Goal: Transaction & Acquisition: Purchase product/service

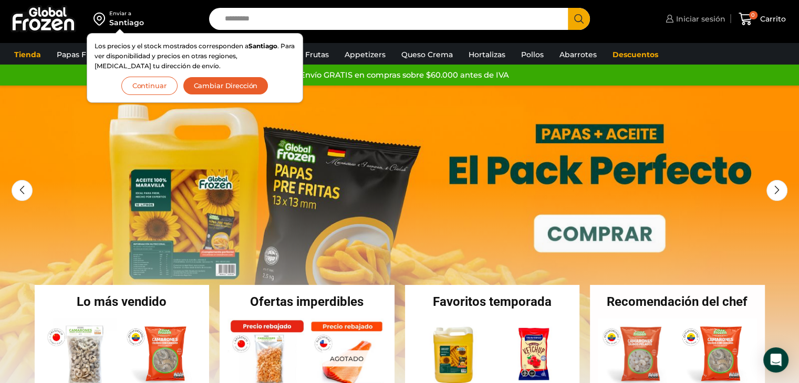
click at [693, 15] on span "Iniciar sesión" at bounding box center [699, 19] width 52 height 11
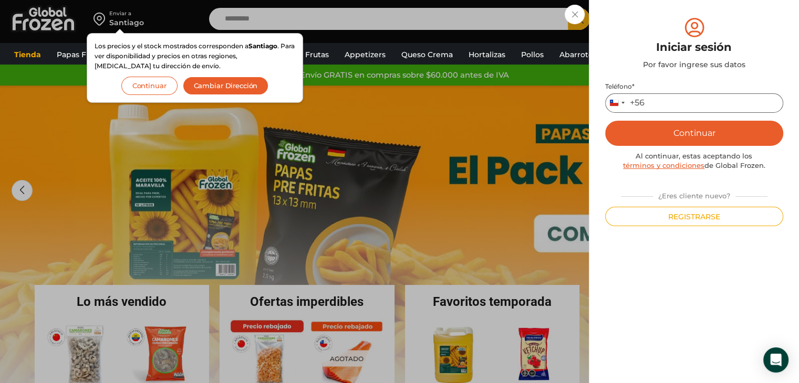
click at [681, 101] on input "Teléfono *" at bounding box center [694, 102] width 178 height 19
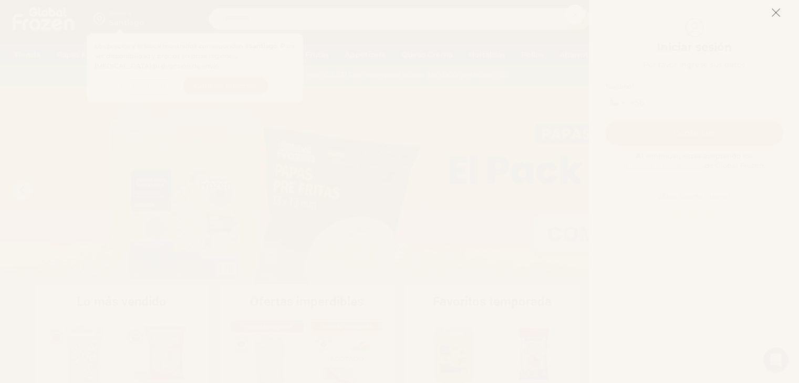
click at [774, 11] on line at bounding box center [775, 12] width 7 height 7
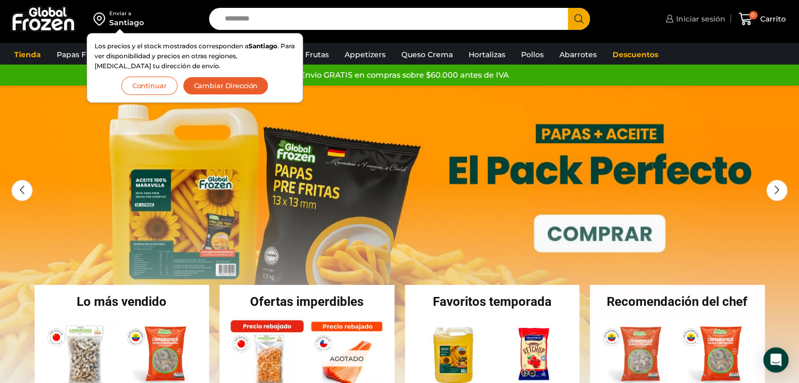
click at [702, 17] on span "Iniciar sesión" at bounding box center [699, 19] width 52 height 11
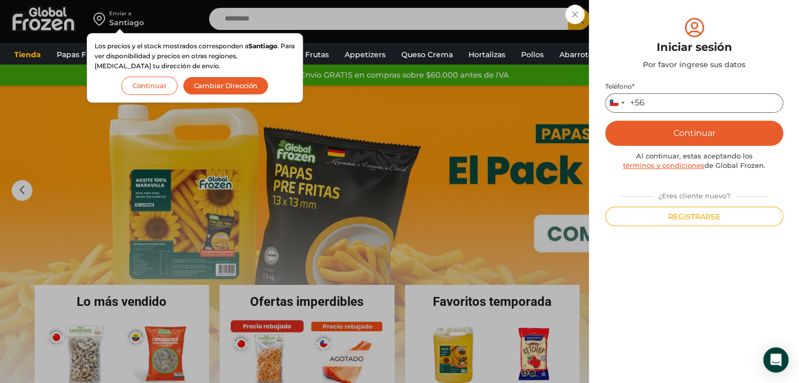
click at [683, 106] on input "Teléfono *" at bounding box center [694, 102] width 178 height 19
type input "*********"
click at [712, 133] on button "Continuar" at bounding box center [694, 133] width 178 height 25
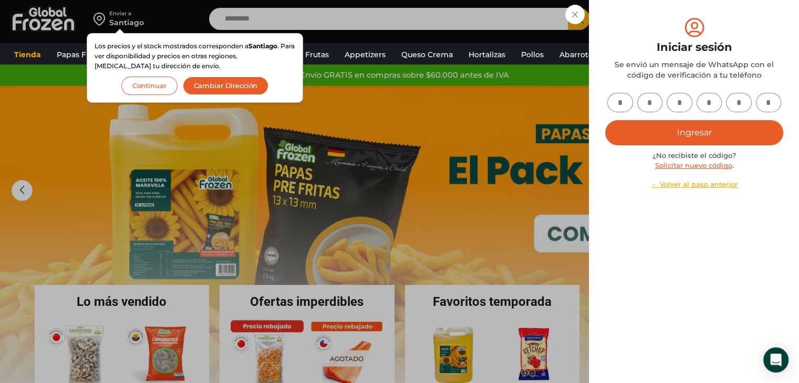
click at [619, 98] on input "text" at bounding box center [620, 102] width 26 height 19
click at [619, 102] on input "text" at bounding box center [620, 102] width 26 height 19
type input "*"
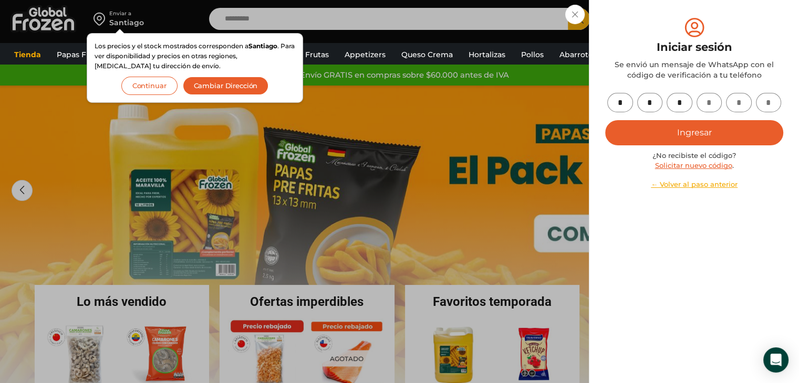
type input "*"
drag, startPoint x: 708, startPoint y: 133, endPoint x: 737, endPoint y: 259, distance: 128.8
click at [709, 133] on button "Ingresar" at bounding box center [694, 132] width 178 height 25
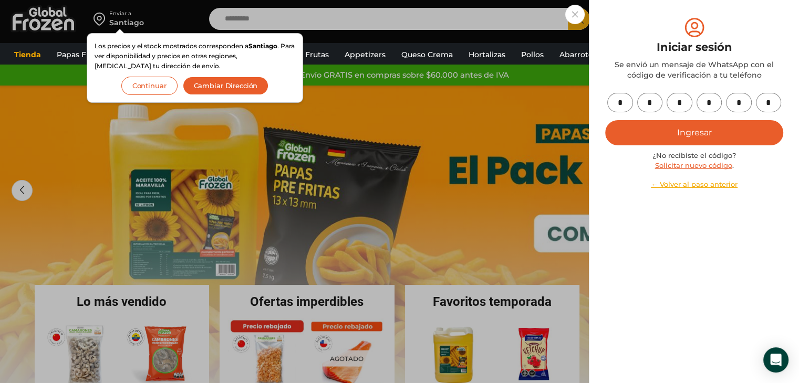
click at [615, 26] on div "Iniciar sesión Se envió un mensaje de WhatsApp con el código de verificación a …" at bounding box center [694, 48] width 178 height 65
click at [695, 135] on button "Ingresar" at bounding box center [694, 132] width 178 height 25
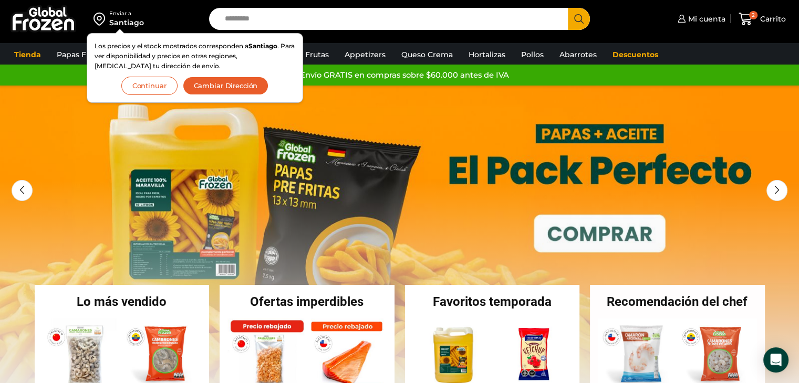
click at [162, 87] on button "Continuar" at bounding box center [149, 86] width 56 height 18
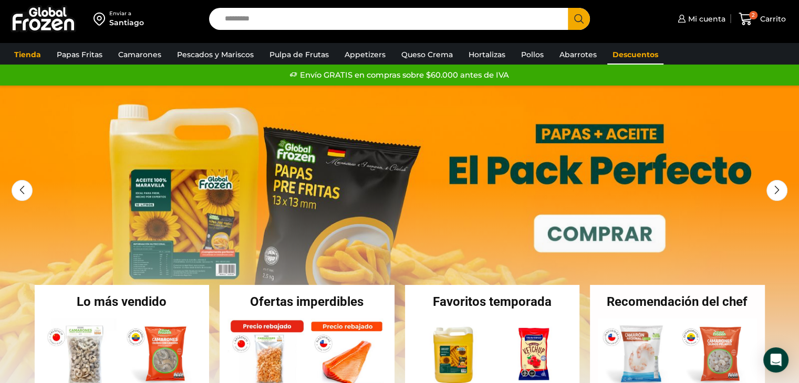
click at [640, 55] on link "Descuentos" at bounding box center [635, 55] width 56 height 20
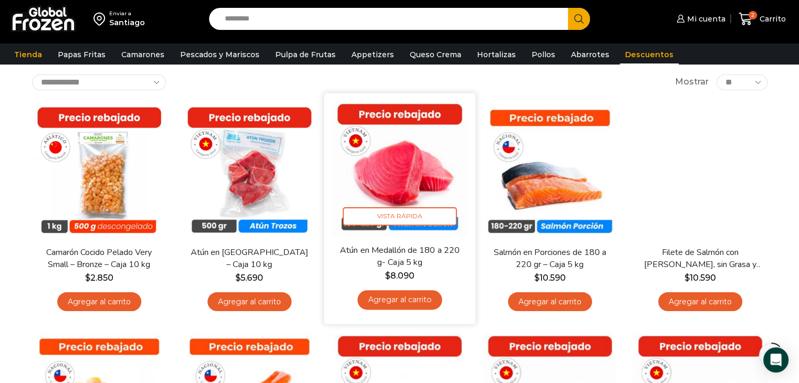
scroll to position [53, 0]
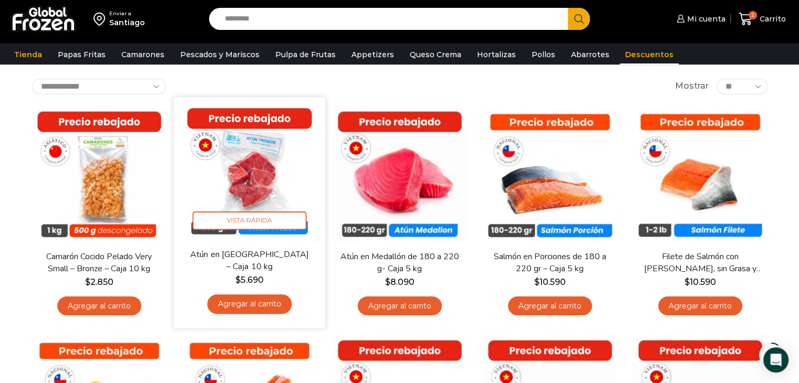
click at [255, 304] on link "Agregar al carrito" at bounding box center [249, 304] width 85 height 19
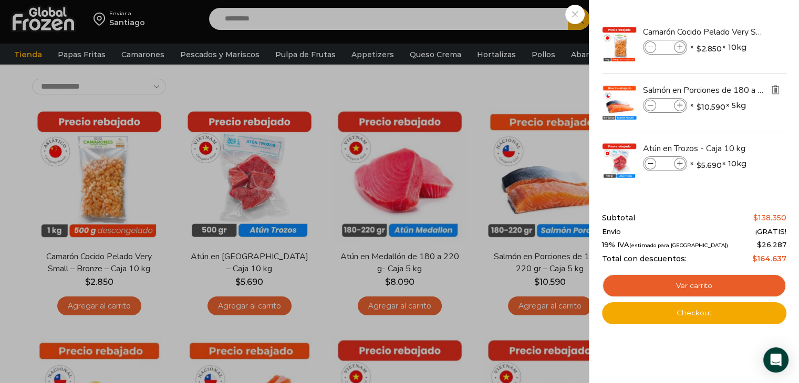
click at [776, 88] on img "Eliminar Salmón en Porciones de 180 a 220 gr - Caja 5 kg del carrito" at bounding box center [774, 89] width 9 height 9
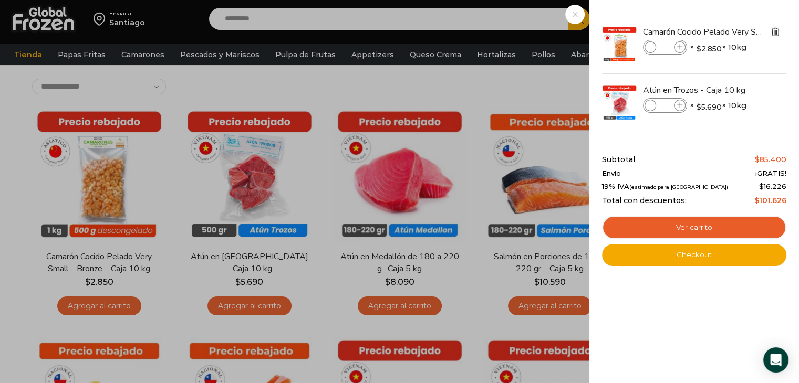
click at [774, 35] on img "Eliminar Camarón Cocido Pelado Very Small - Bronze - Caja 10 kg del carrito" at bounding box center [774, 31] width 9 height 9
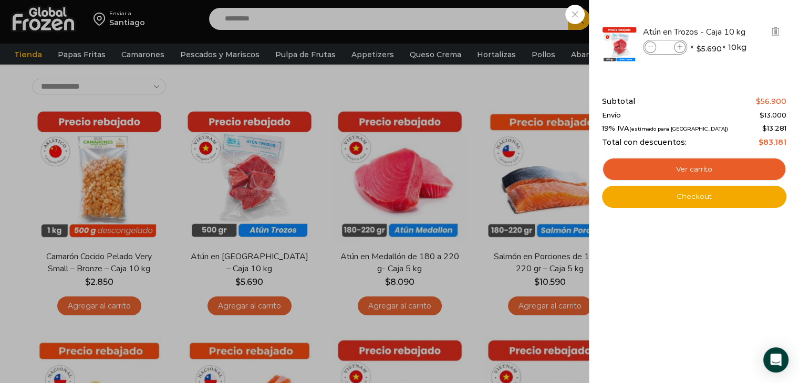
click at [679, 45] on icon at bounding box center [680, 48] width 6 height 6
type input "*"
click at [736, 32] on div "2 Carrito 2 2 Shopping Cart" at bounding box center [762, 19] width 53 height 25
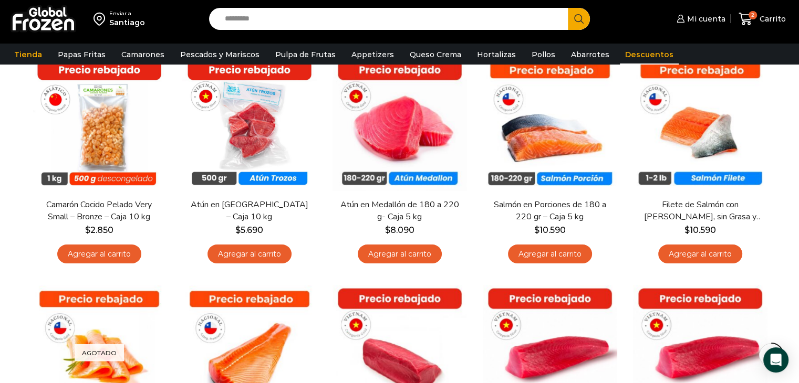
scroll to position [105, 0]
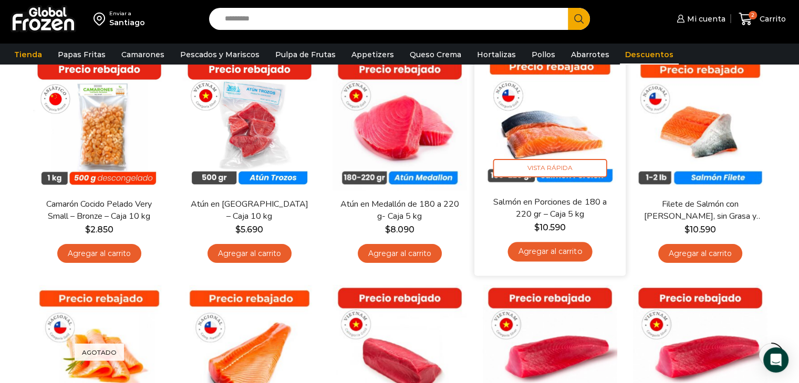
click at [554, 250] on link "Agregar al carrito" at bounding box center [549, 251] width 85 height 19
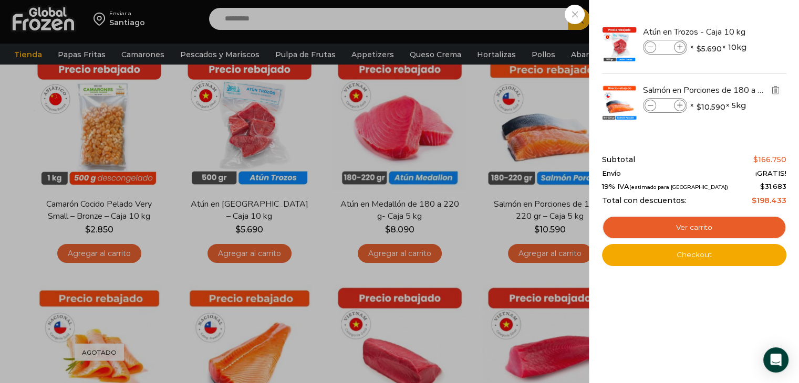
click at [680, 103] on icon at bounding box center [680, 106] width 6 height 6
type input "*"
click at [736, 32] on div "4 Carrito 4 4 Shopping Cart" at bounding box center [762, 19] width 53 height 25
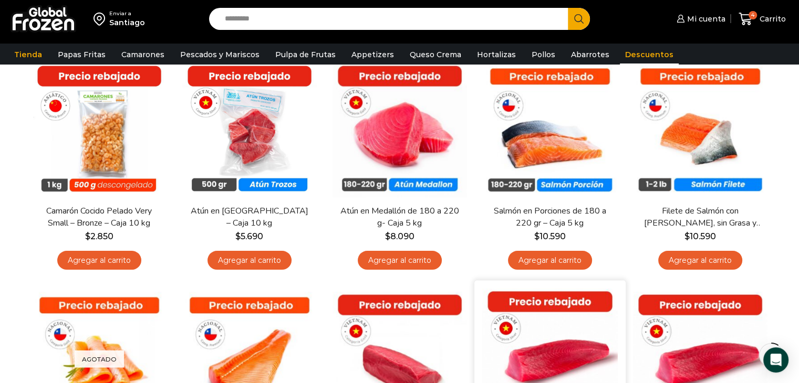
scroll to position [53, 0]
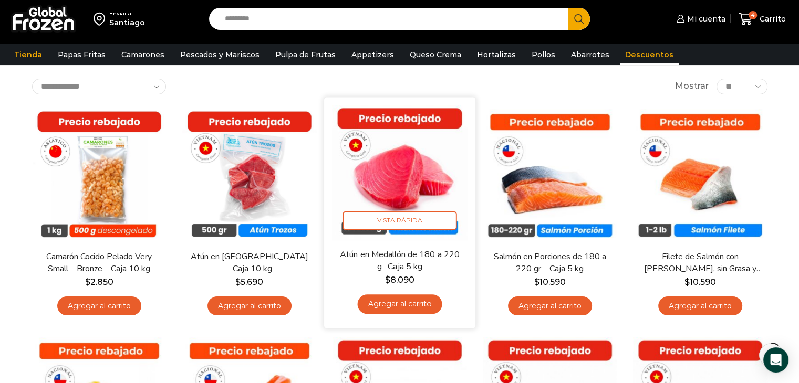
click at [403, 305] on link "Agregar al carrito" at bounding box center [399, 304] width 85 height 19
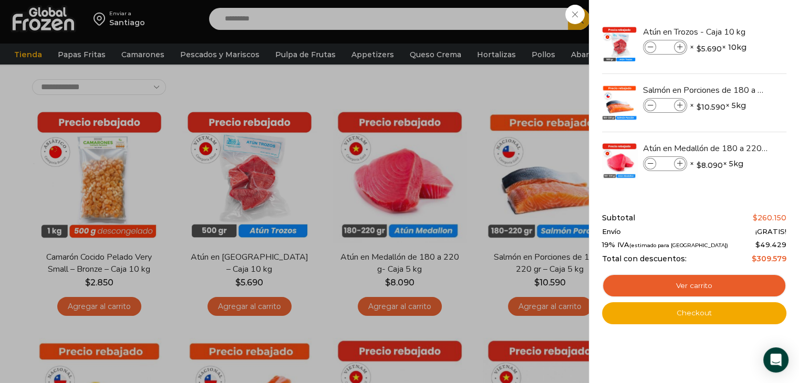
scroll to position [368, 0]
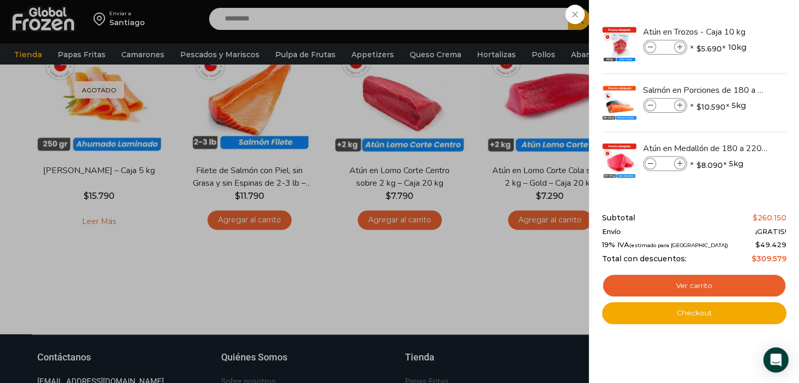
click at [736, 32] on div "5 Carrito 5 5 Shopping Cart" at bounding box center [762, 19] width 53 height 25
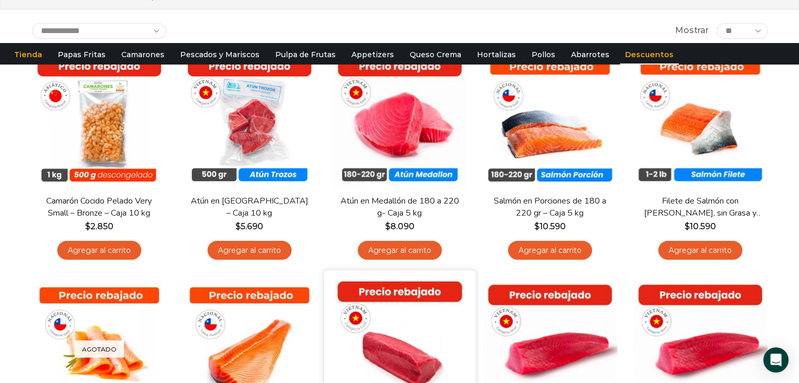
scroll to position [0, 0]
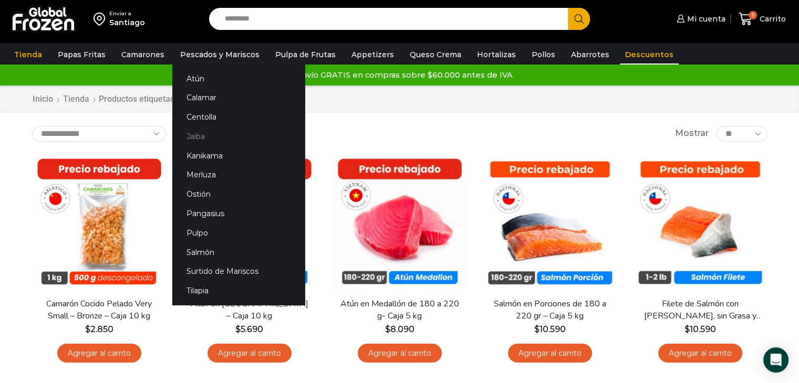
click at [189, 135] on link "Jaiba" at bounding box center [238, 136] width 132 height 19
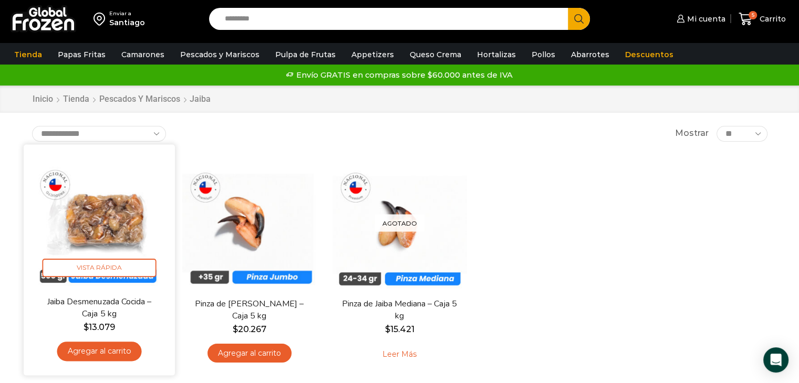
click at [112, 211] on img at bounding box center [99, 219] width 135 height 135
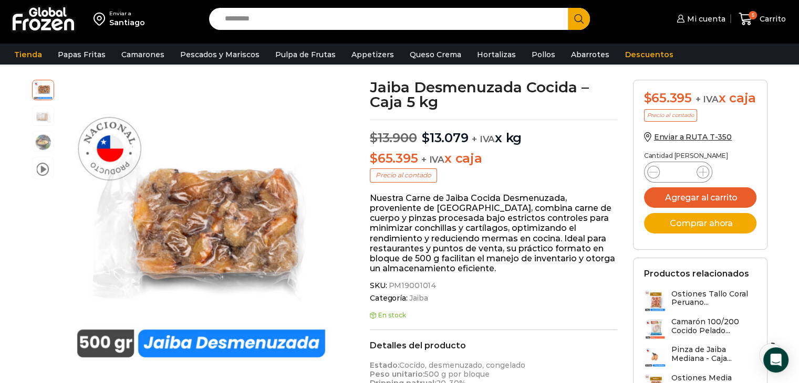
scroll to position [53, 0]
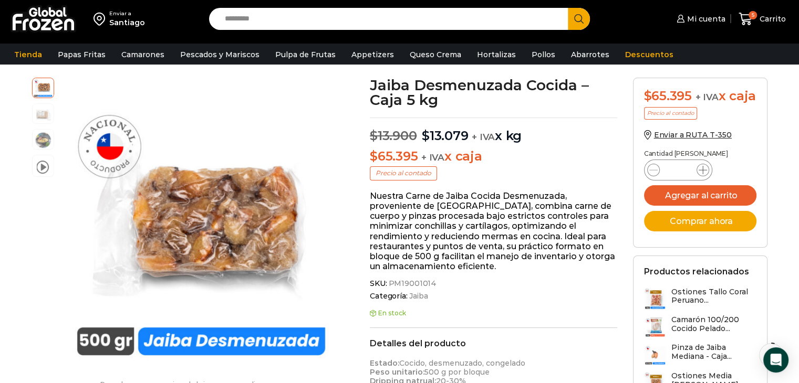
click at [703, 174] on icon at bounding box center [702, 170] width 8 height 8
type input "*"
click at [718, 206] on button "Agregar al carrito" at bounding box center [700, 195] width 112 height 20
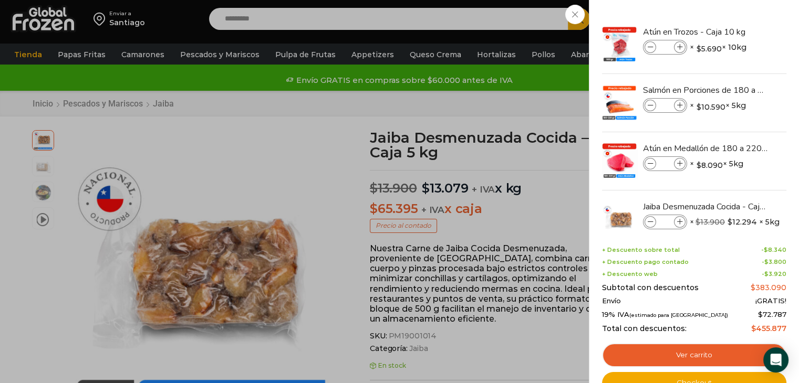
scroll to position [0, 0]
click at [736, 32] on div "7 [GEOGRAPHIC_DATA] 7 7 Shopping Cart *" at bounding box center [762, 19] width 53 height 25
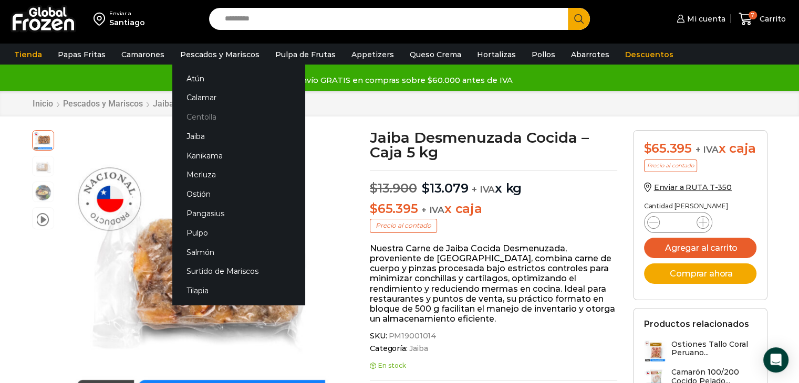
click at [206, 116] on link "Centolla" at bounding box center [238, 117] width 132 height 19
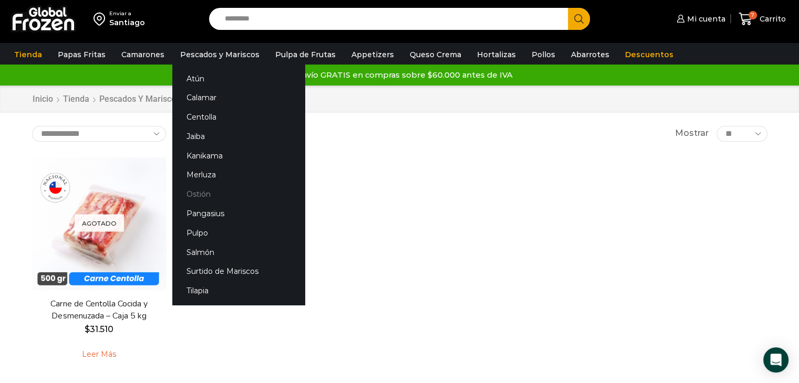
click at [197, 193] on link "Ostión" at bounding box center [238, 194] width 132 height 19
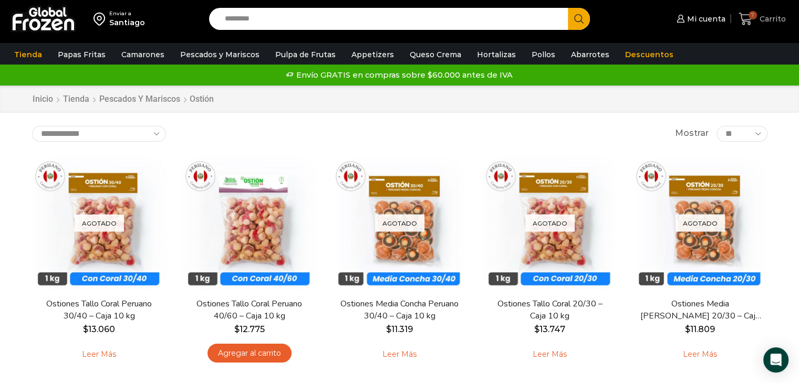
click at [745, 22] on icon at bounding box center [745, 19] width 14 height 14
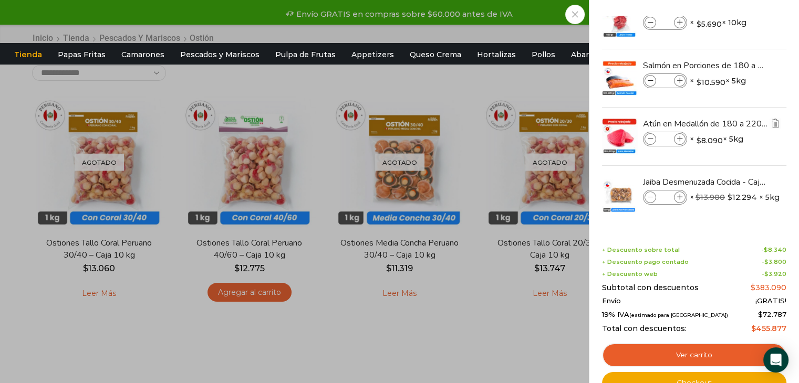
scroll to position [158, 0]
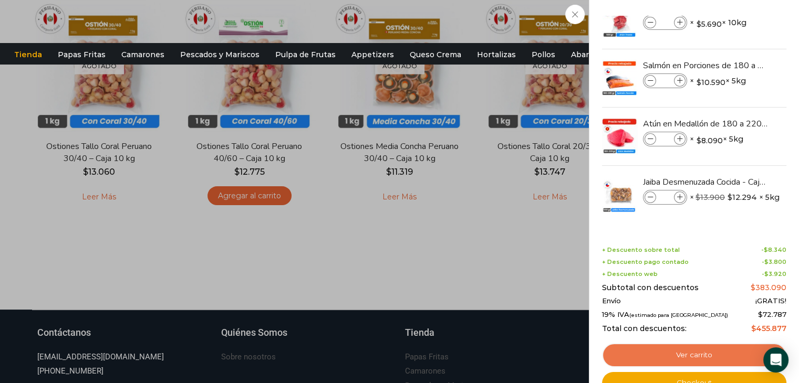
click at [702, 353] on link "Ver carrito" at bounding box center [694, 355] width 184 height 24
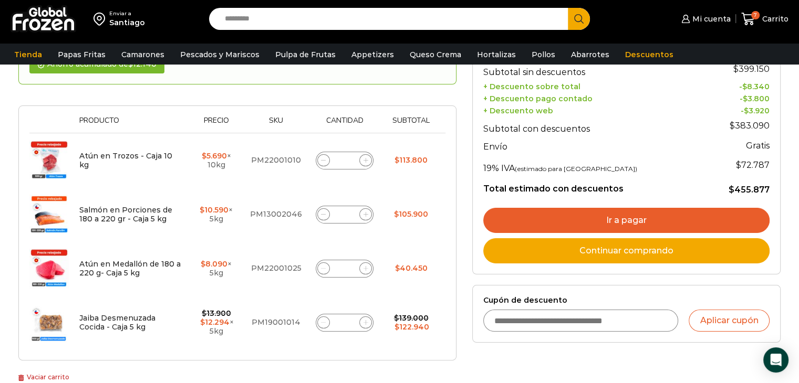
scroll to position [210, 0]
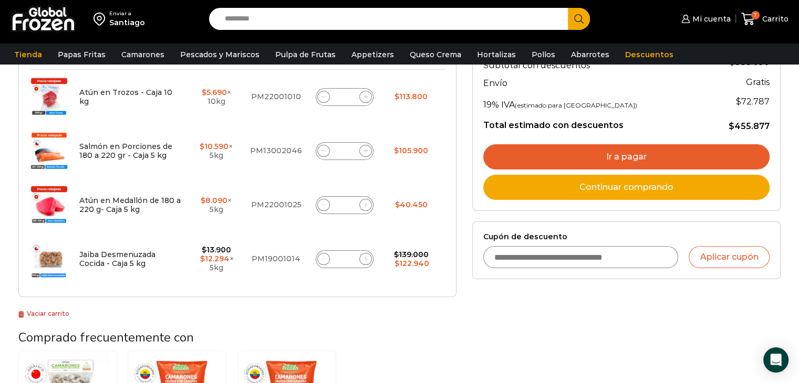
click at [559, 256] on input "Cupón de descuento" at bounding box center [580, 257] width 195 height 22
click at [573, 254] on input "Cupón de descuento" at bounding box center [580, 257] width 195 height 22
type input "******"
click at [740, 257] on button "Aplicar cupón" at bounding box center [728, 257] width 81 height 22
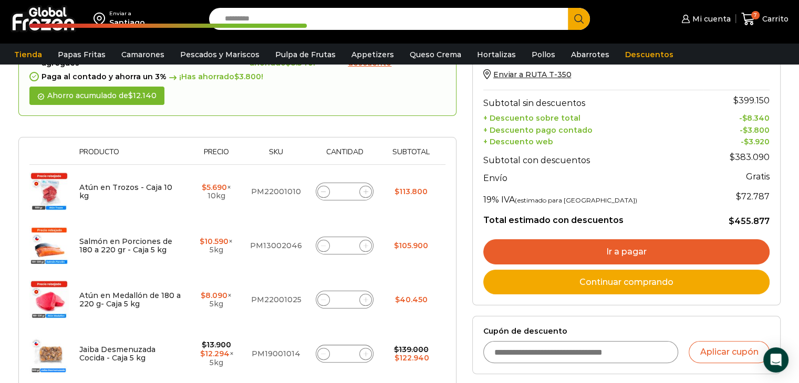
scroll to position [210, 0]
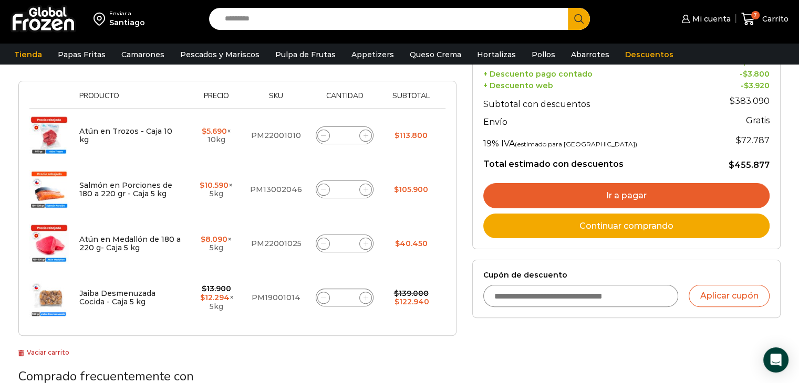
click at [365, 296] on icon at bounding box center [365, 298] width 5 height 5
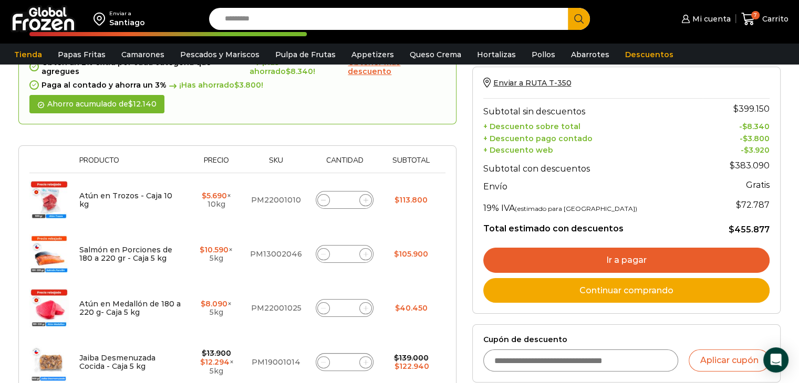
scroll to position [216, 0]
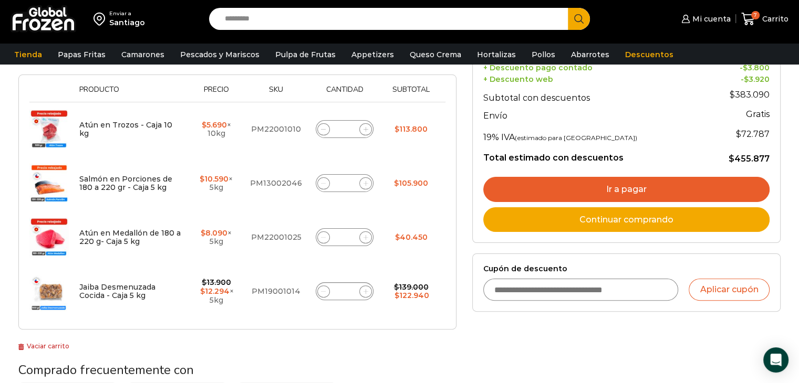
click at [366, 289] on icon at bounding box center [365, 291] width 5 height 5
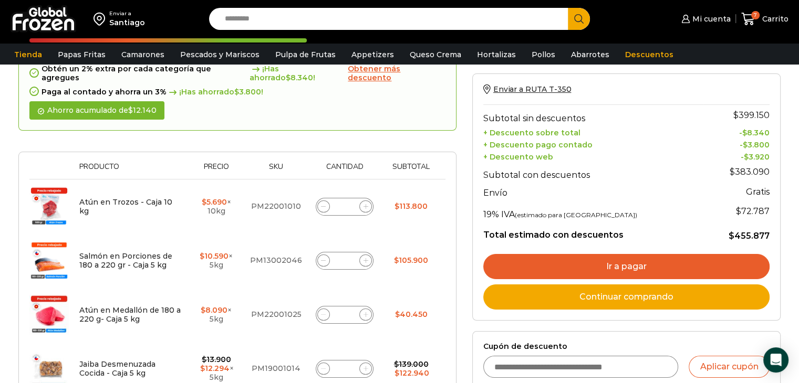
scroll to position [105, 0]
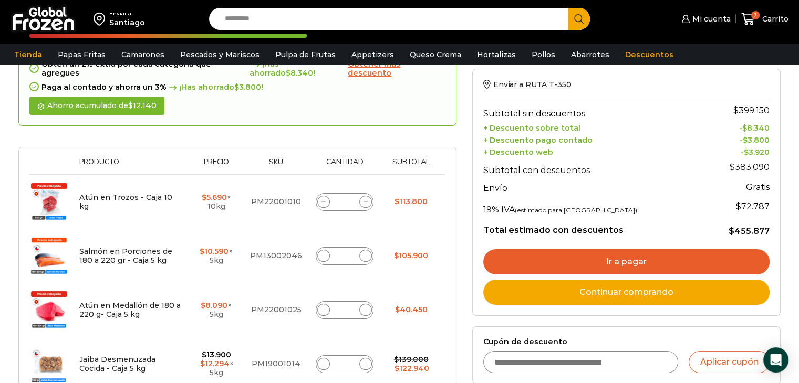
click at [644, 264] on link "Ir a pagar" at bounding box center [626, 261] width 286 height 25
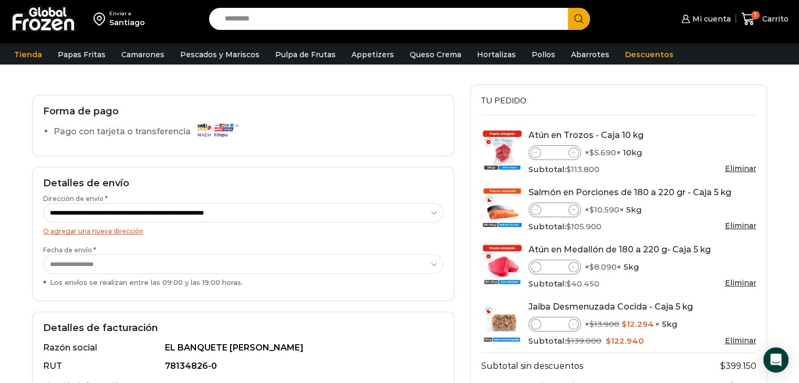
scroll to position [53, 0]
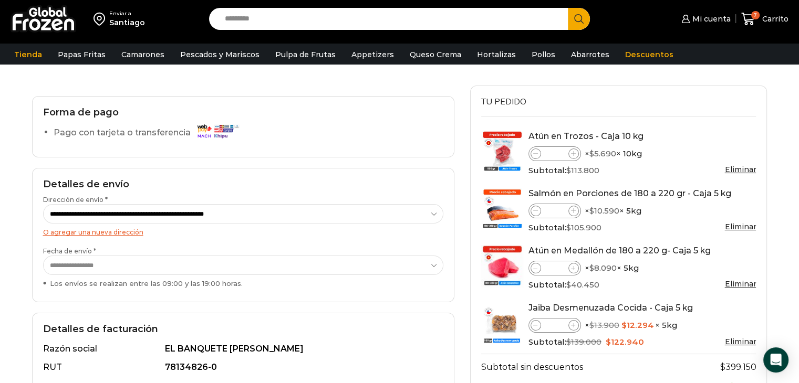
click at [268, 213] on select "**********" at bounding box center [243, 213] width 401 height 19
click at [43, 204] on select "**********" at bounding box center [243, 213] width 401 height 19
select select "*"
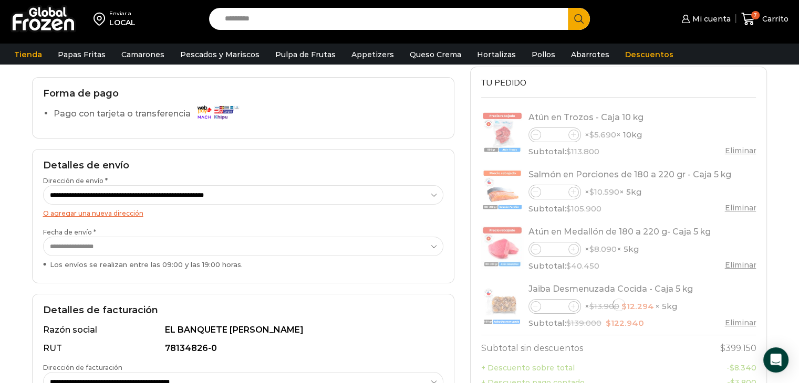
scroll to position [105, 0]
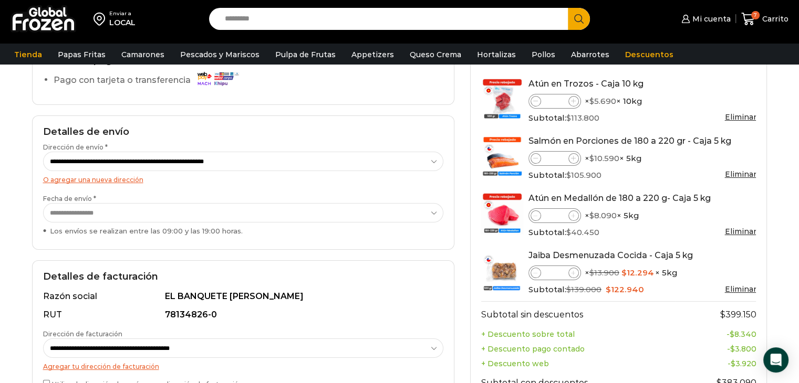
click at [328, 213] on select "**********" at bounding box center [243, 212] width 401 height 19
click at [328, 214] on select "**********" at bounding box center [243, 212] width 401 height 19
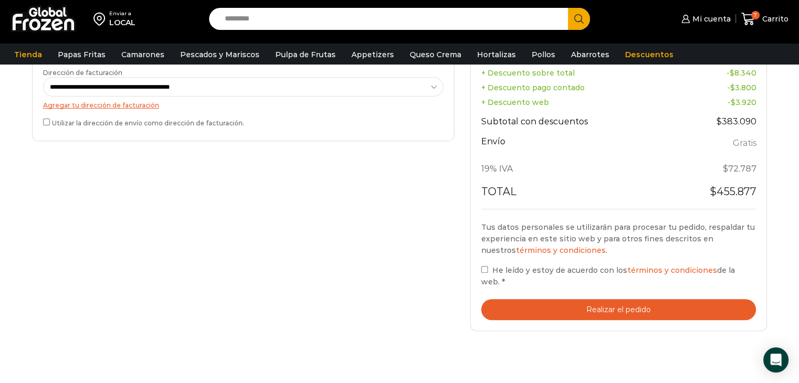
scroll to position [368, 0]
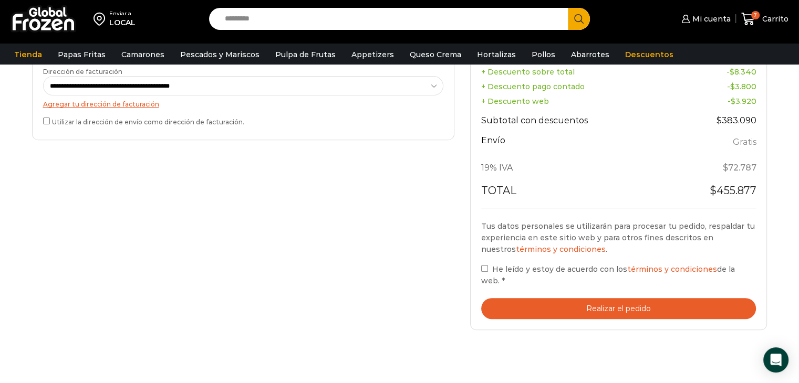
click at [602, 298] on button "Realizar el pedido" at bounding box center [618, 309] width 275 height 22
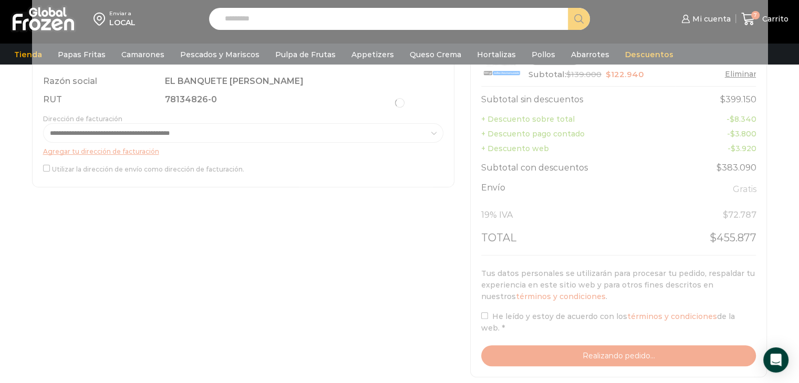
scroll to position [158, 0]
